Goal: Task Accomplishment & Management: Use online tool/utility

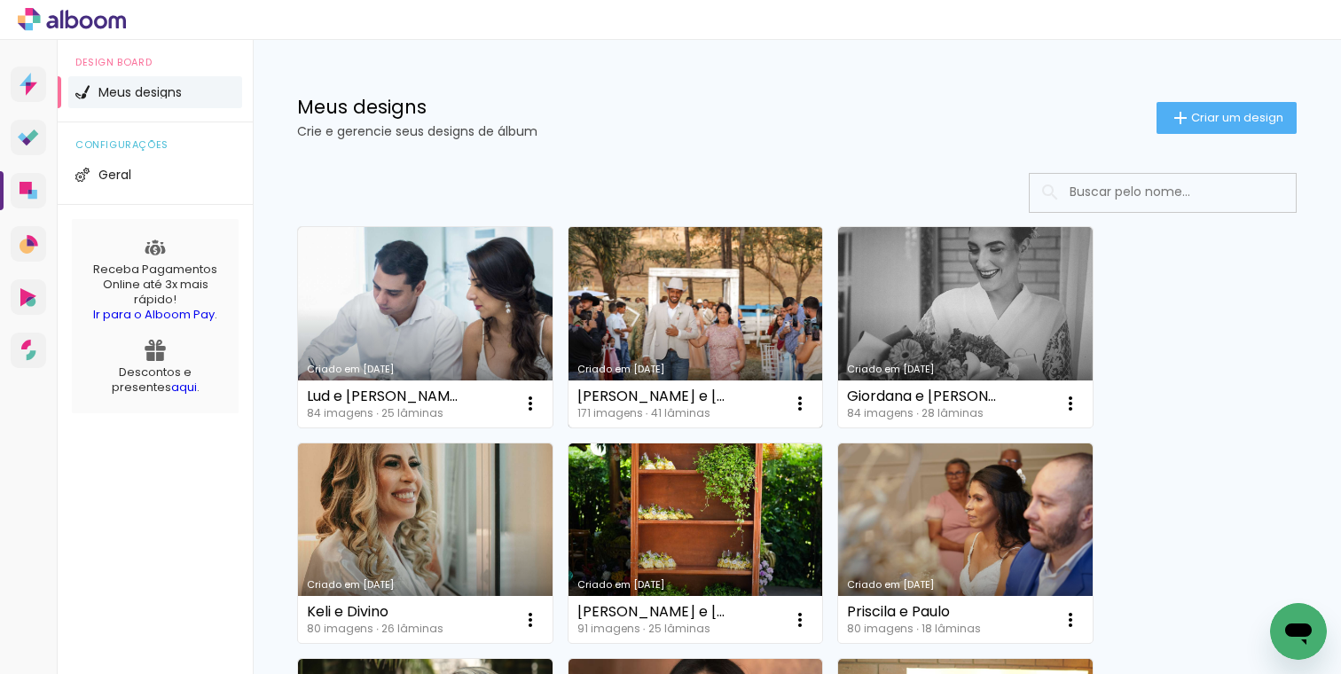
click at [767, 294] on link "Criado em [DATE]" at bounding box center [696, 327] width 255 height 200
